Goal: Navigation & Orientation: Find specific page/section

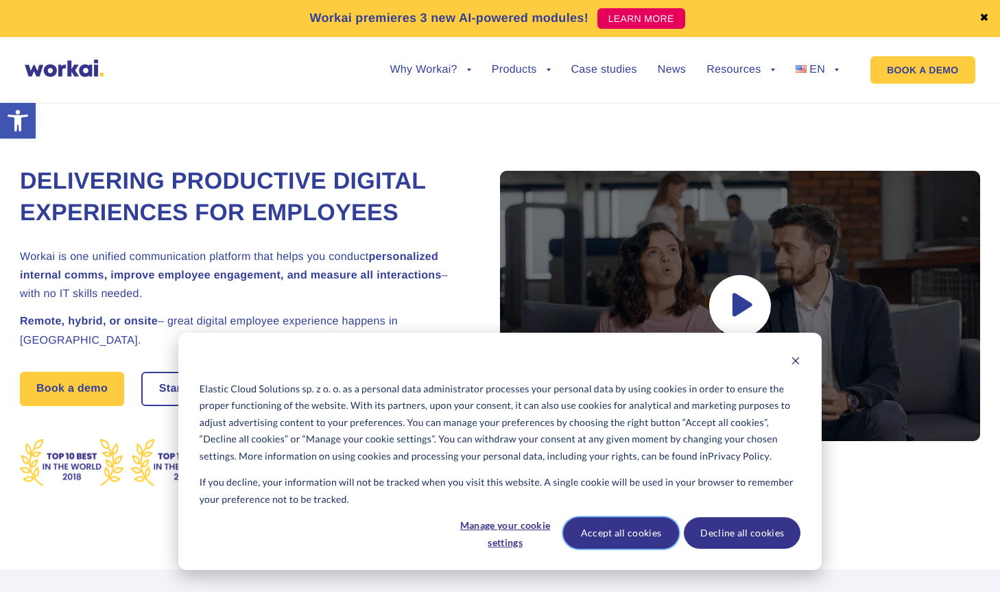
click at [599, 536] on button "Accept all cookies" at bounding box center [621, 533] width 117 height 32
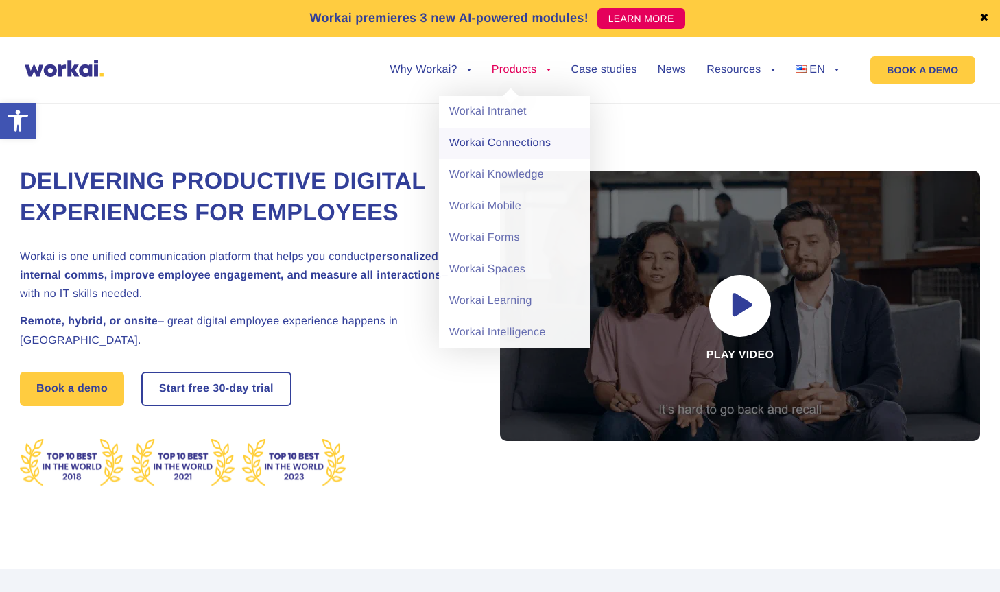
click at [505, 143] on link "Workai Connections" at bounding box center [514, 144] width 151 height 32
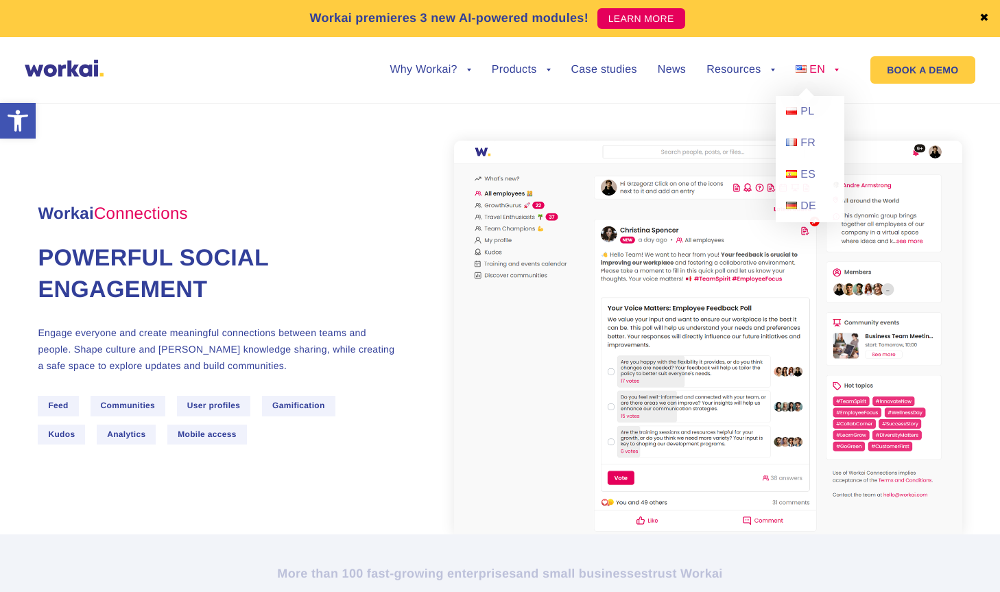
click at [837, 71] on link "EN" at bounding box center [818, 69] width 44 height 11
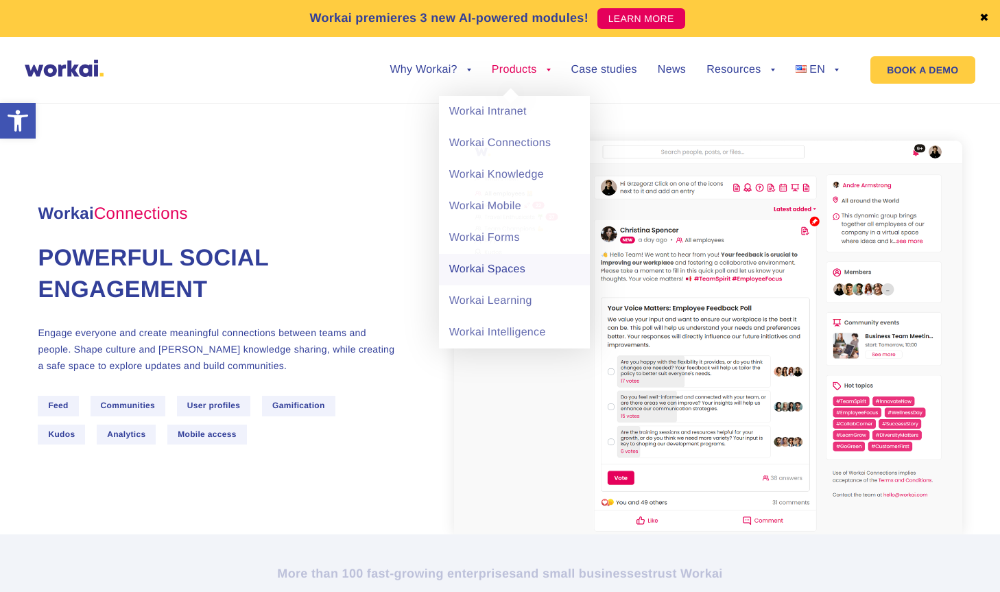
click at [509, 265] on link "Workai Spaces" at bounding box center [514, 270] width 151 height 32
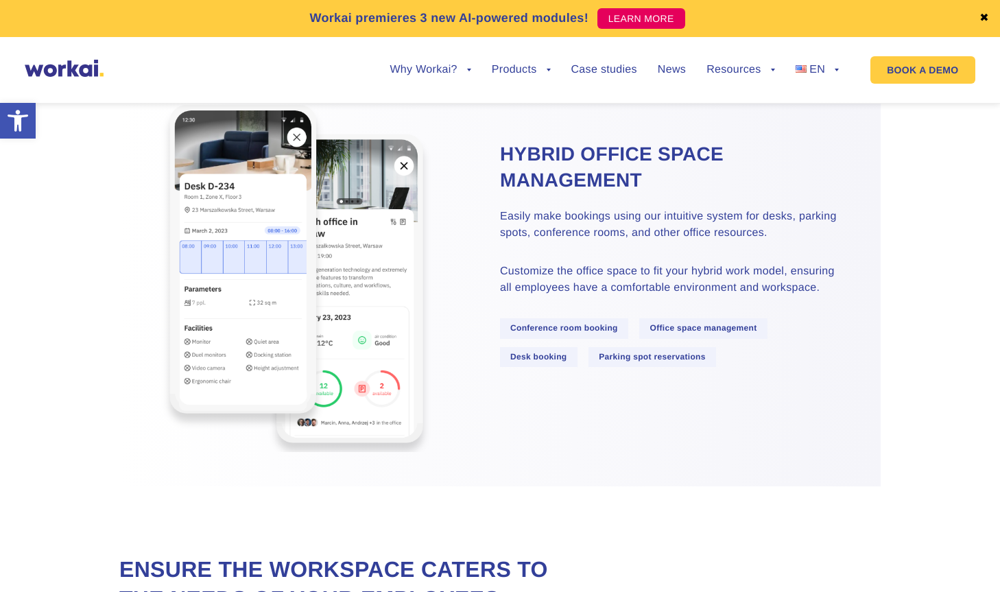
scroll to position [1466, 0]
